Goal: Information Seeking & Learning: Learn about a topic

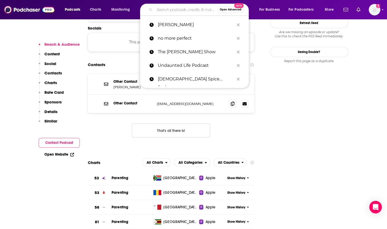
click at [168, 10] on input "Search podcasts, credits, & more..." at bounding box center [185, 9] width 63 height 8
paste input "[PERSON_NAME]"
type input "[PERSON_NAME]"
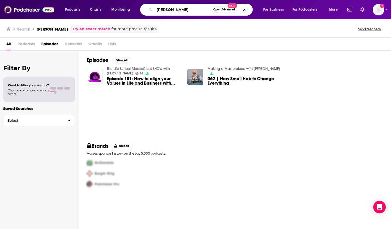
click at [164, 9] on input "[PERSON_NAME]" at bounding box center [182, 9] width 56 height 8
drag, startPoint x: 158, startPoint y: 9, endPoint x: 240, endPoint y: 10, distance: 81.8
click at [240, 10] on div "[PERSON_NAME] Open Advanced New" at bounding box center [196, 10] width 113 height 12
paste input "[PERSON_NAME] de Vid"
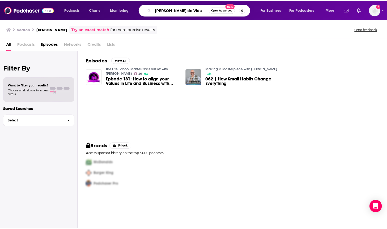
scroll to position [0, 0]
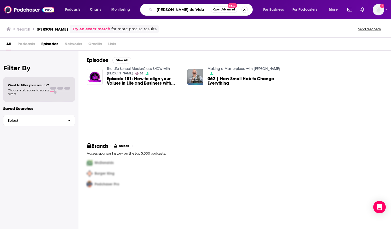
type input "[PERSON_NAME] de Vida"
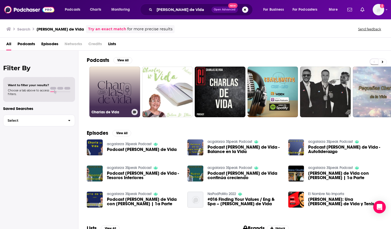
click at [113, 73] on link "Charlas de Vida" at bounding box center [114, 92] width 51 height 51
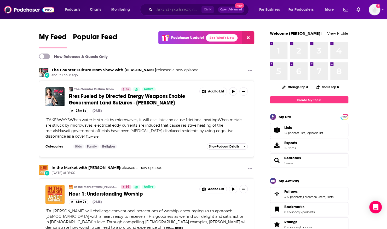
click at [159, 8] on input "Search podcasts, credits, & more..." at bounding box center [177, 9] width 47 height 8
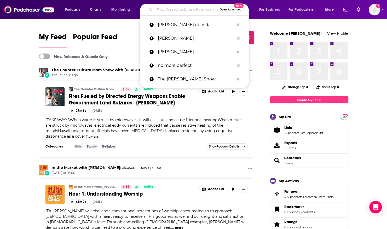
paste input "[PERSON_NAME]"
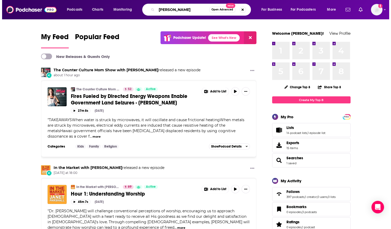
scroll to position [0, 5]
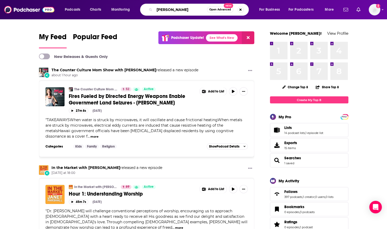
type input "[PERSON_NAME]"
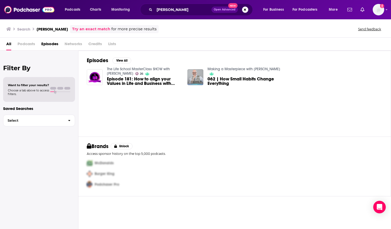
click at [191, 70] on img "062 | How Small Habits Change Everything" at bounding box center [195, 77] width 16 height 16
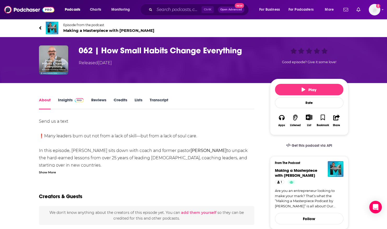
click at [47, 172] on div "Show More" at bounding box center [47, 172] width 17 height 5
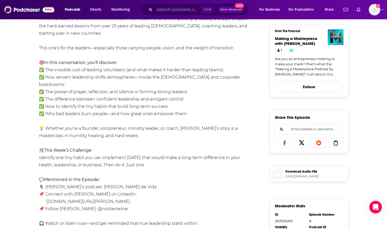
scroll to position [154, 0]
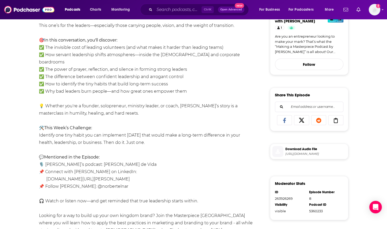
click at [94, 156] on div "Send us a text ❗Many leaders burn out not from a lack of skill—but from a lack …" at bounding box center [147, 102] width 216 height 278
drag, startPoint x: 89, startPoint y: 158, endPoint x: 110, endPoint y: 159, distance: 20.7
click at [110, 159] on div "Send us a text ❗Many leaders burn out not from a lack of skill—but from a lack …" at bounding box center [147, 102] width 216 height 278
drag, startPoint x: 110, startPoint y: 159, endPoint x: 117, endPoint y: 158, distance: 7.4
click at [117, 158] on div "Send us a text ❗Many leaders burn out not from a lack of skill—but from a lack …" at bounding box center [147, 102] width 216 height 278
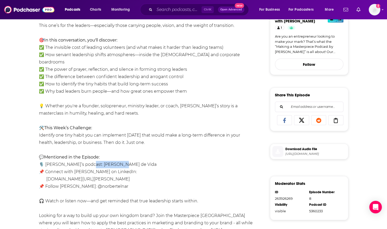
copy div "harla de Vida"
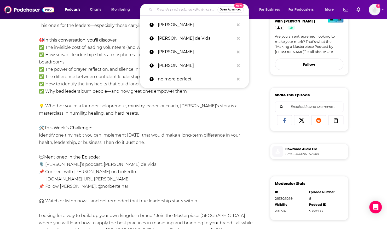
click at [174, 8] on input "Search podcasts, credits, & more..." at bounding box center [185, 9] width 63 height 8
paste input "[PERSON_NAME] de Vida"
type input "[PERSON_NAME] de Vida"
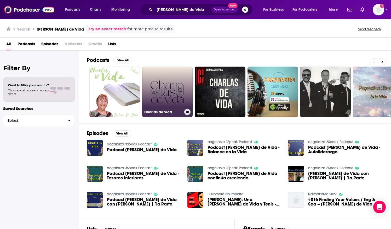
click at [157, 93] on link "Charlas de Vida" at bounding box center [167, 92] width 51 height 51
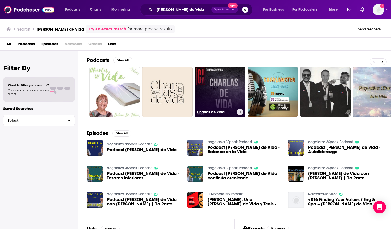
click at [216, 86] on link "Charlas de Vida" at bounding box center [220, 92] width 51 height 51
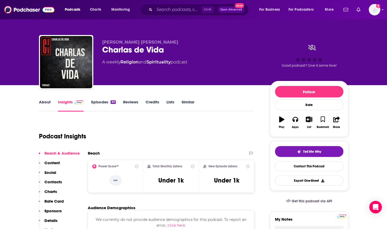
click at [98, 101] on link "Episodes 89" at bounding box center [103, 106] width 25 height 12
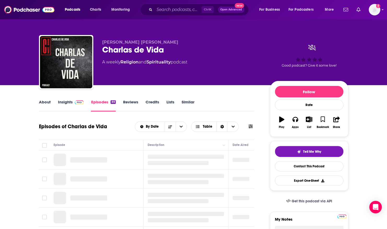
click at [47, 102] on link "About" at bounding box center [45, 106] width 12 height 12
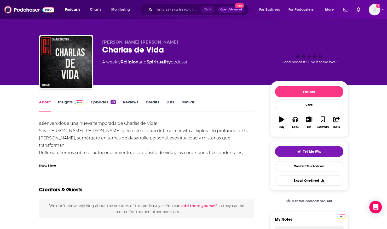
click at [45, 166] on div "Show More" at bounding box center [47, 165] width 17 height 5
